Goal: Find specific page/section: Find specific page/section

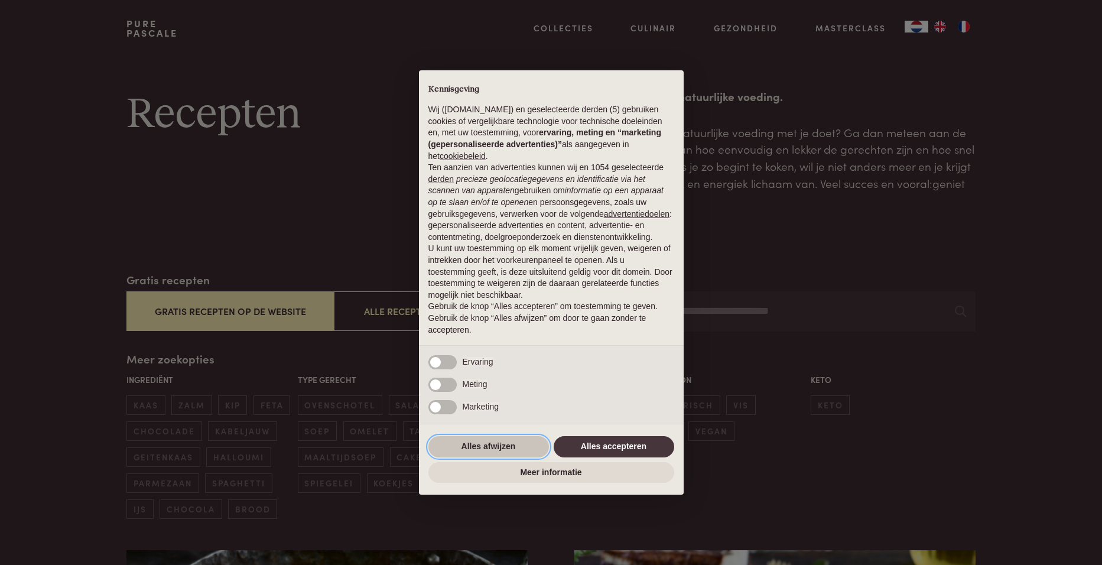
click at [489, 445] on button "Alles afwijzen" at bounding box center [488, 446] width 121 height 21
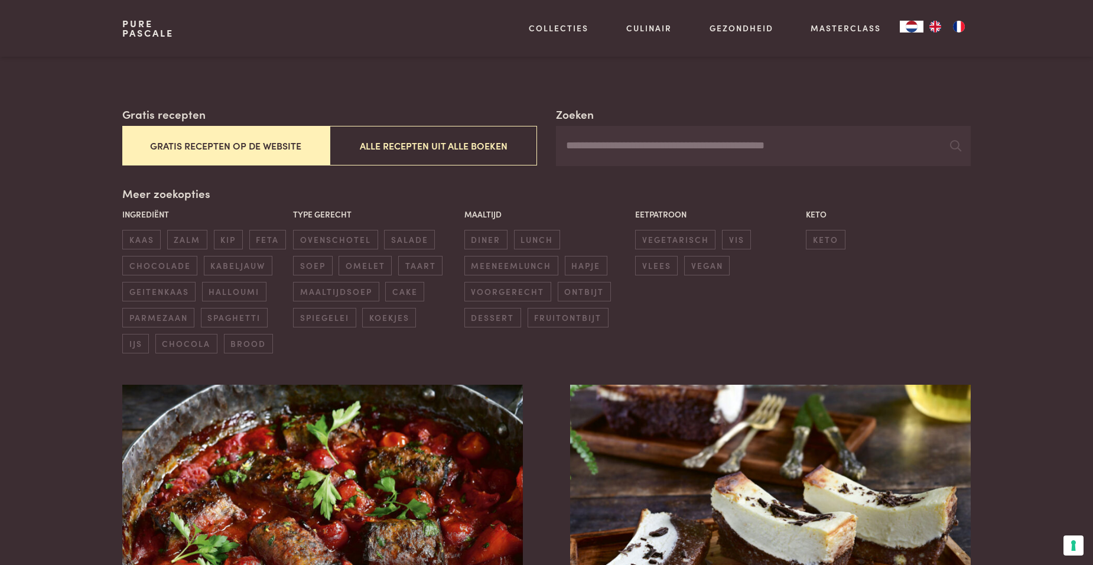
scroll to position [177, 0]
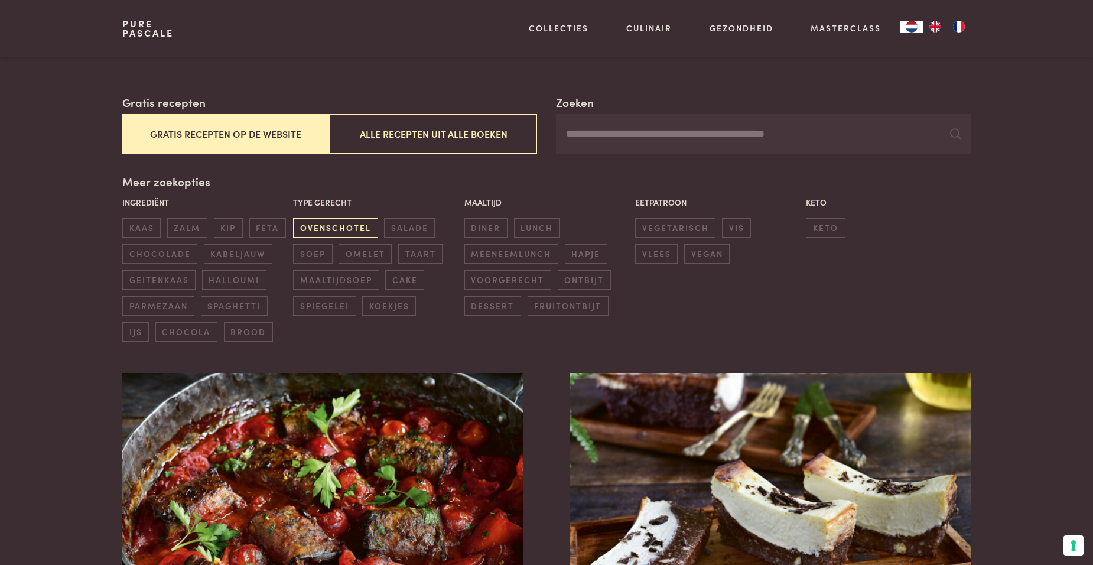
click at [333, 227] on span "ovenschotel" at bounding box center [335, 227] width 84 height 19
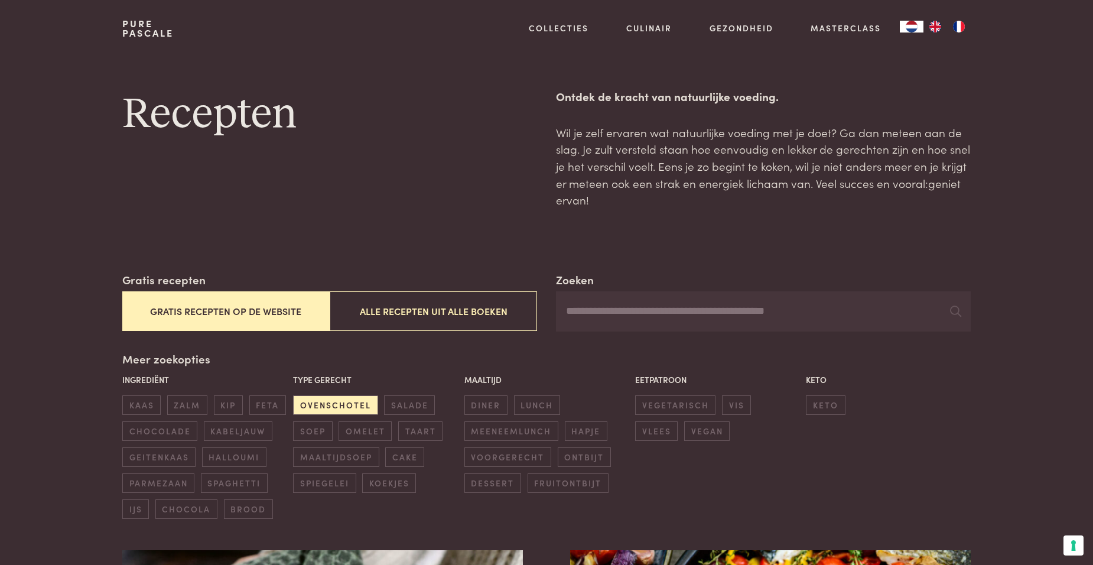
click at [568, 308] on input "Zoeken" at bounding box center [763, 311] width 415 height 40
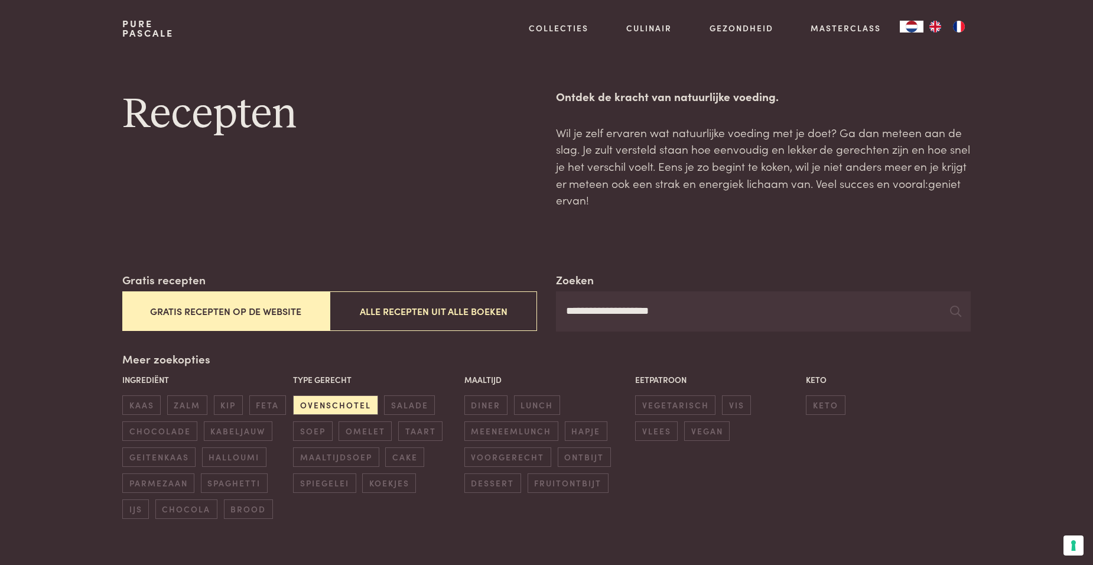
type input "**********"
click at [956, 311] on icon at bounding box center [955, 310] width 11 height 11
click at [958, 310] on icon at bounding box center [955, 310] width 11 height 11
click at [957, 310] on icon at bounding box center [955, 310] width 11 height 11
click at [952, 308] on icon at bounding box center [955, 310] width 11 height 11
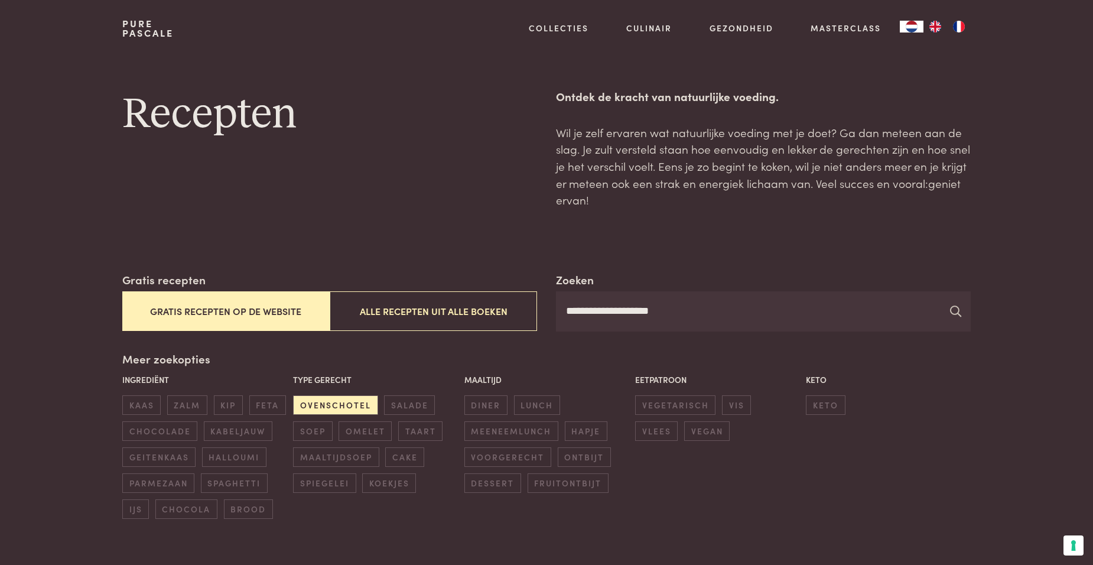
click at [952, 308] on icon at bounding box center [955, 310] width 11 height 11
click at [425, 309] on button "Alle recepten uit alle boeken" at bounding box center [433, 311] width 207 height 40
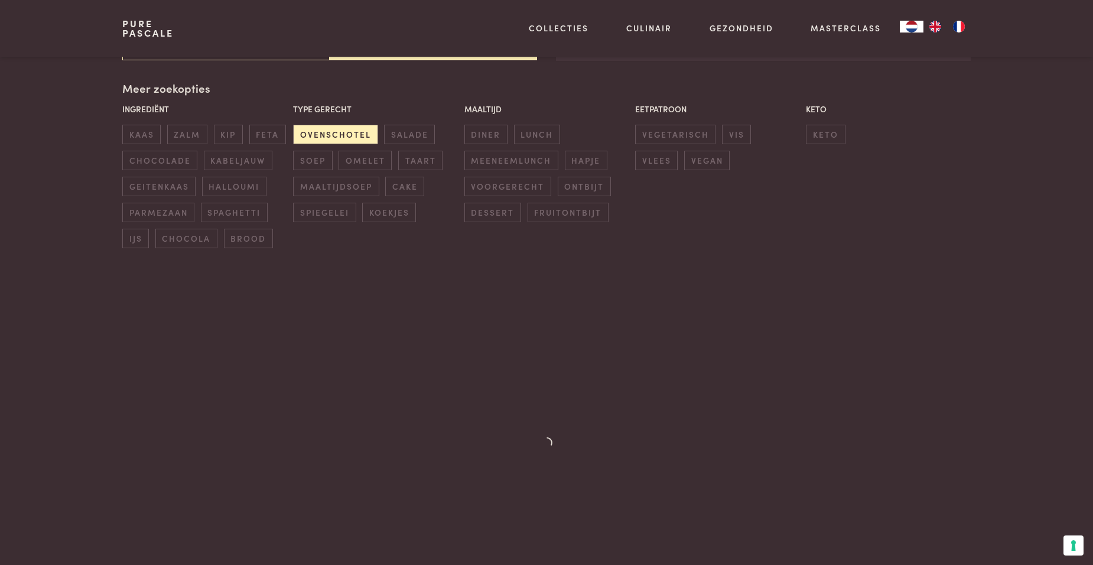
scroll to position [271, 0]
